Goal: Task Accomplishment & Management: Use online tool/utility

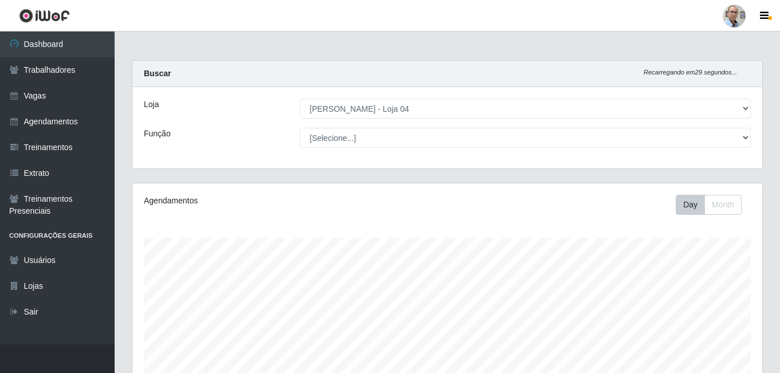
select select "251"
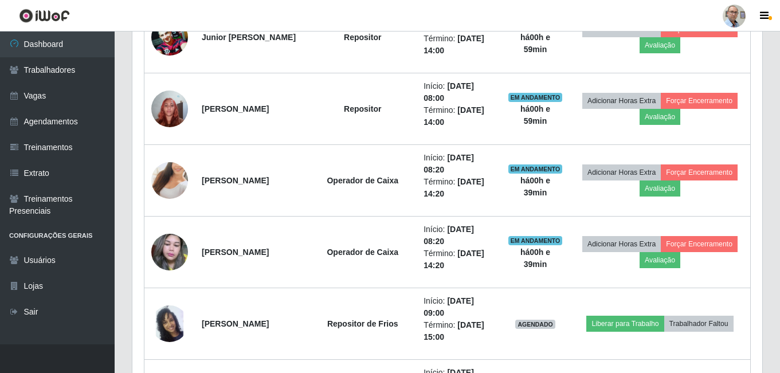
scroll to position [1548, 0]
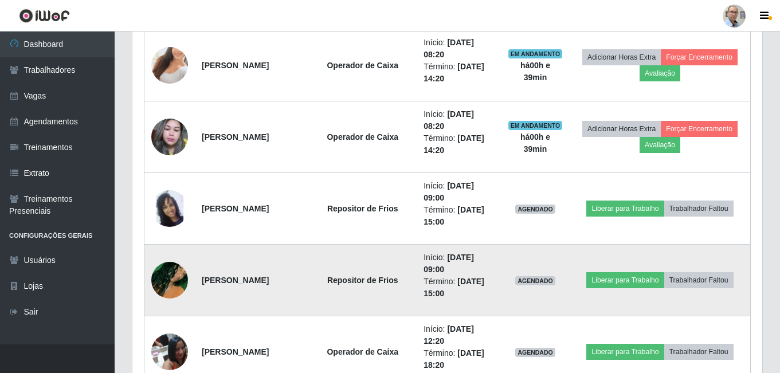
click at [177, 284] on img at bounding box center [169, 280] width 37 height 65
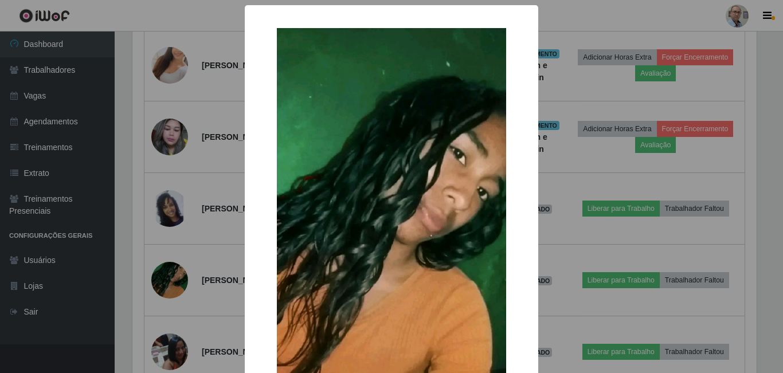
click at [214, 256] on div "× OK Cancel" at bounding box center [391, 186] width 783 height 373
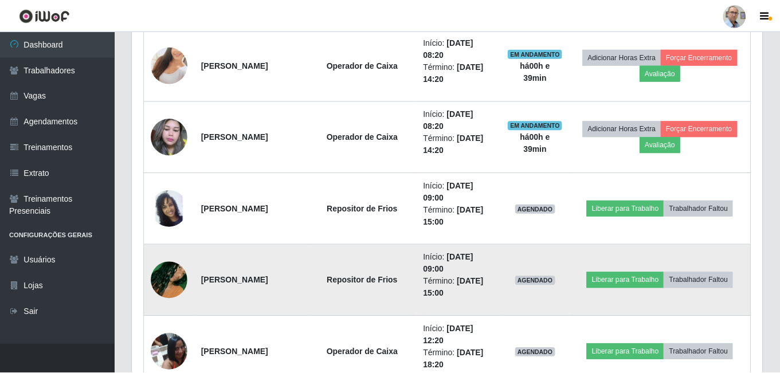
scroll to position [238, 630]
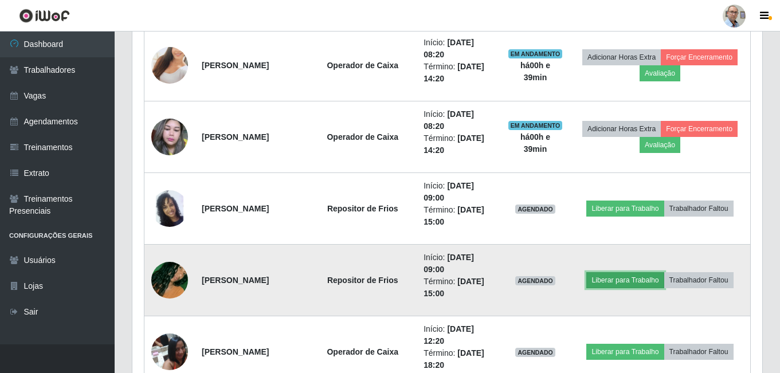
click at [649, 277] on button "Liberar para Trabalho" at bounding box center [625, 280] width 77 height 16
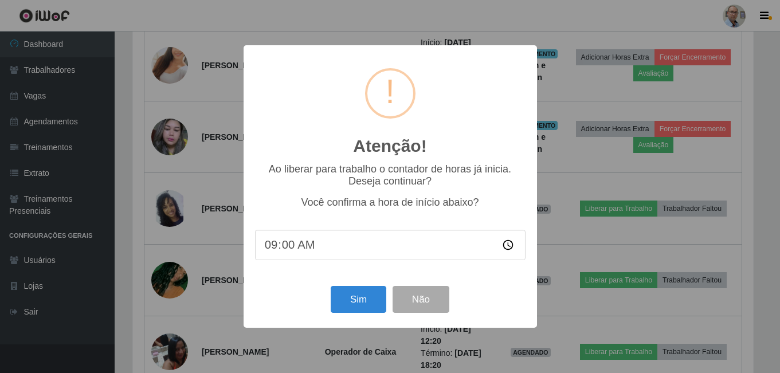
scroll to position [238, 624]
click at [368, 306] on button "Sim" at bounding box center [360, 299] width 56 height 27
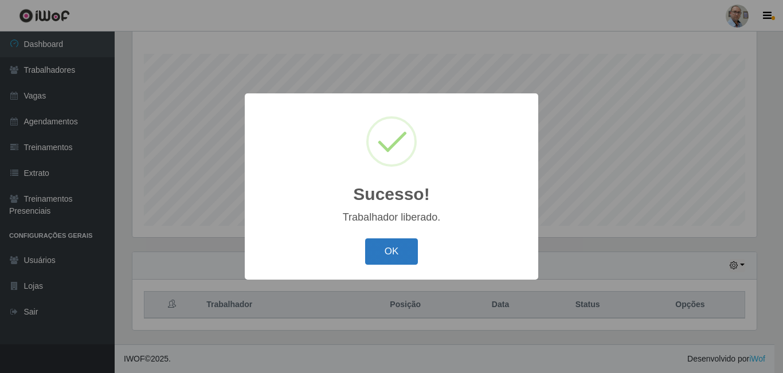
click at [383, 256] on button "OK" at bounding box center [391, 252] width 53 height 27
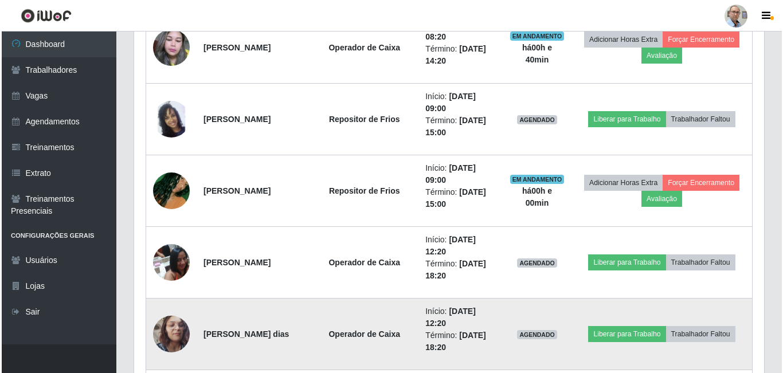
scroll to position [1618, 0]
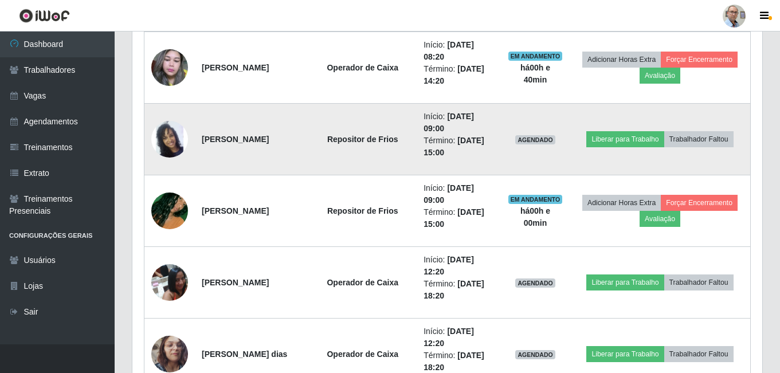
click at [170, 136] on img at bounding box center [169, 139] width 37 height 65
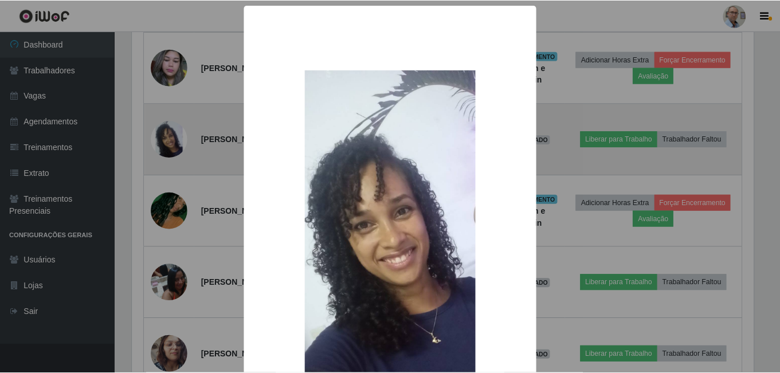
scroll to position [238, 624]
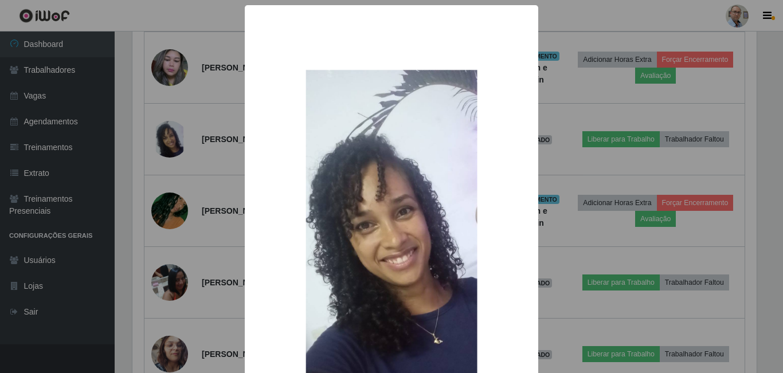
click at [227, 151] on div "× OK Cancel" at bounding box center [391, 186] width 783 height 373
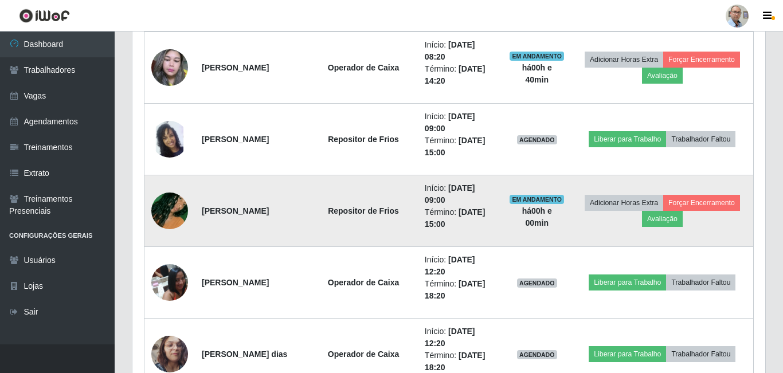
scroll to position [238, 630]
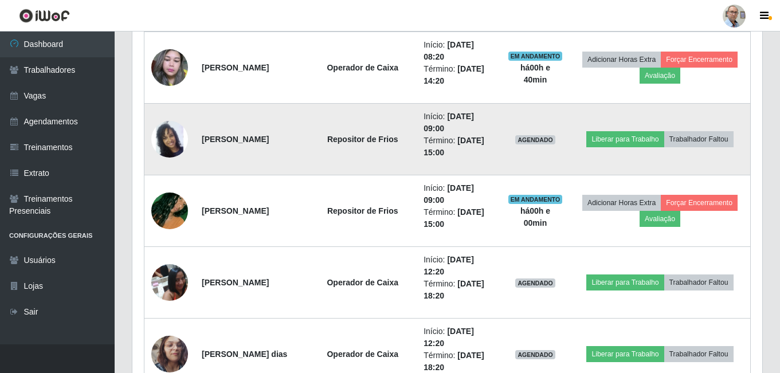
click at [176, 132] on img at bounding box center [169, 139] width 37 height 65
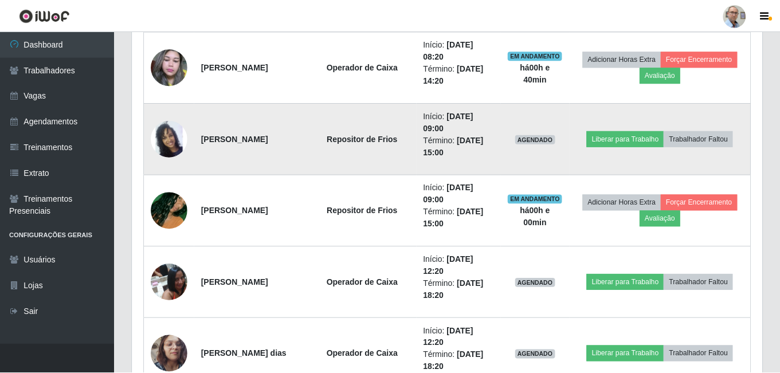
scroll to position [238, 624]
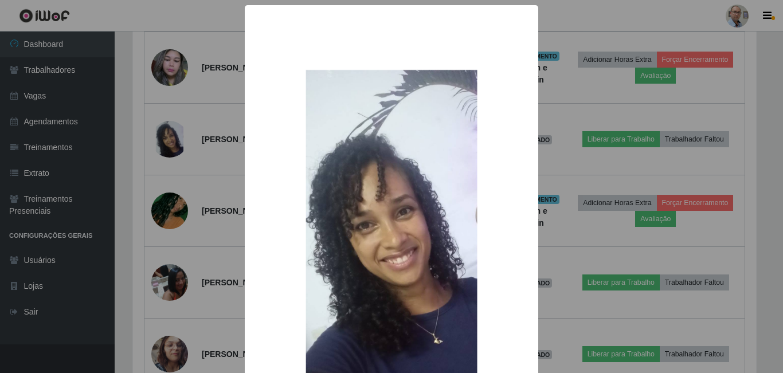
click at [222, 147] on div "× OK Cancel" at bounding box center [391, 186] width 783 height 373
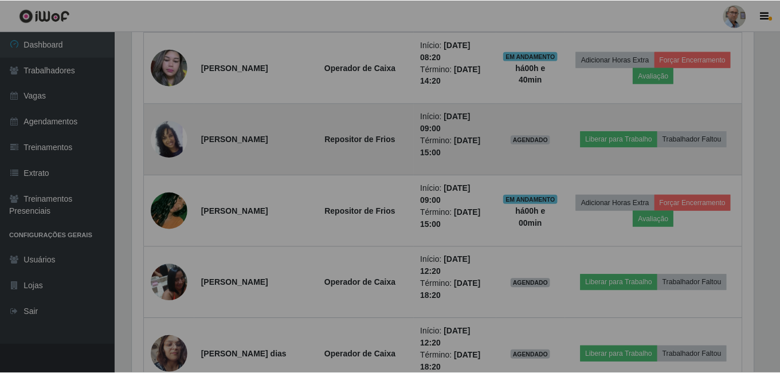
scroll to position [238, 630]
